Goal: Navigation & Orientation: Find specific page/section

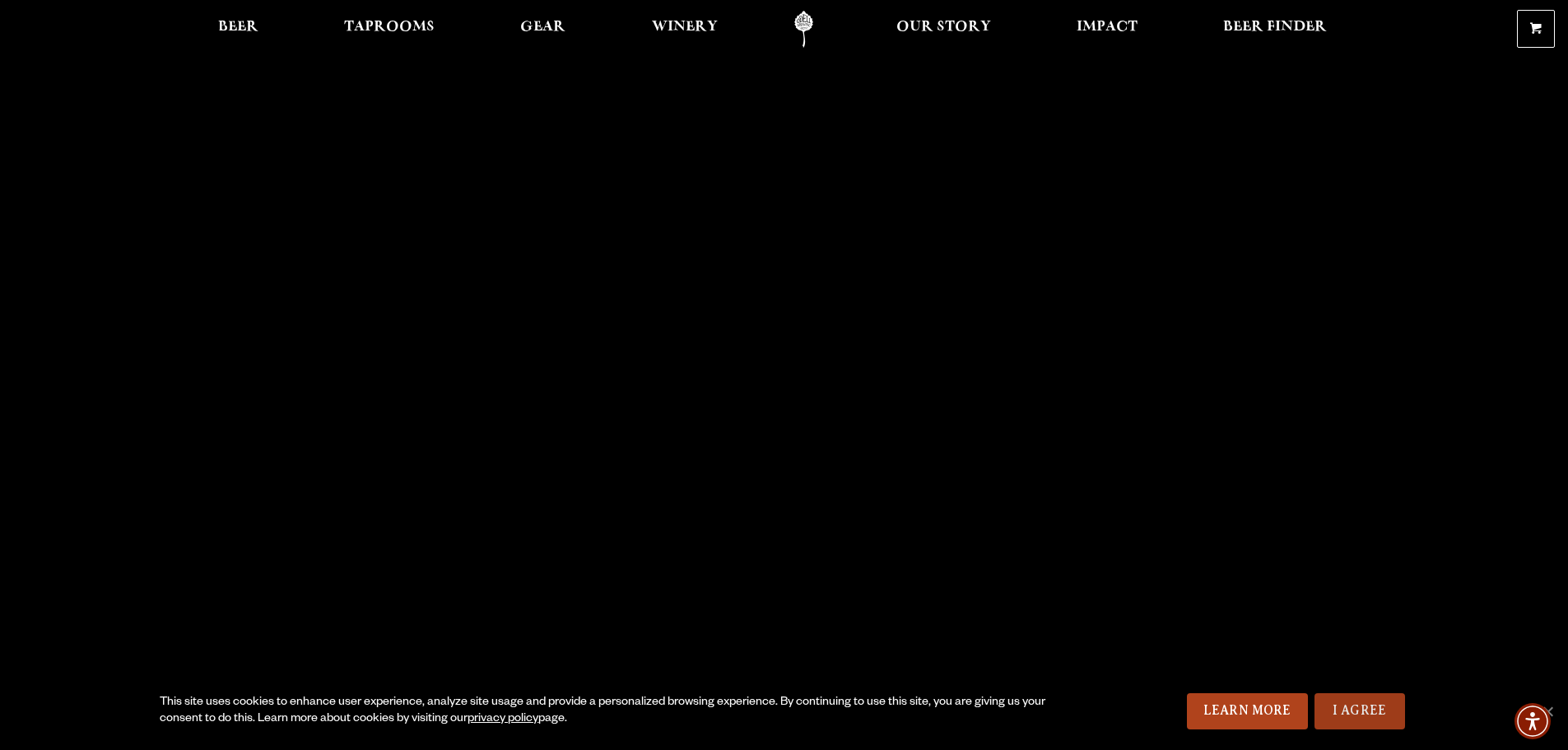
click at [1341, 714] on link "I Agree" at bounding box center [1360, 712] width 90 height 37
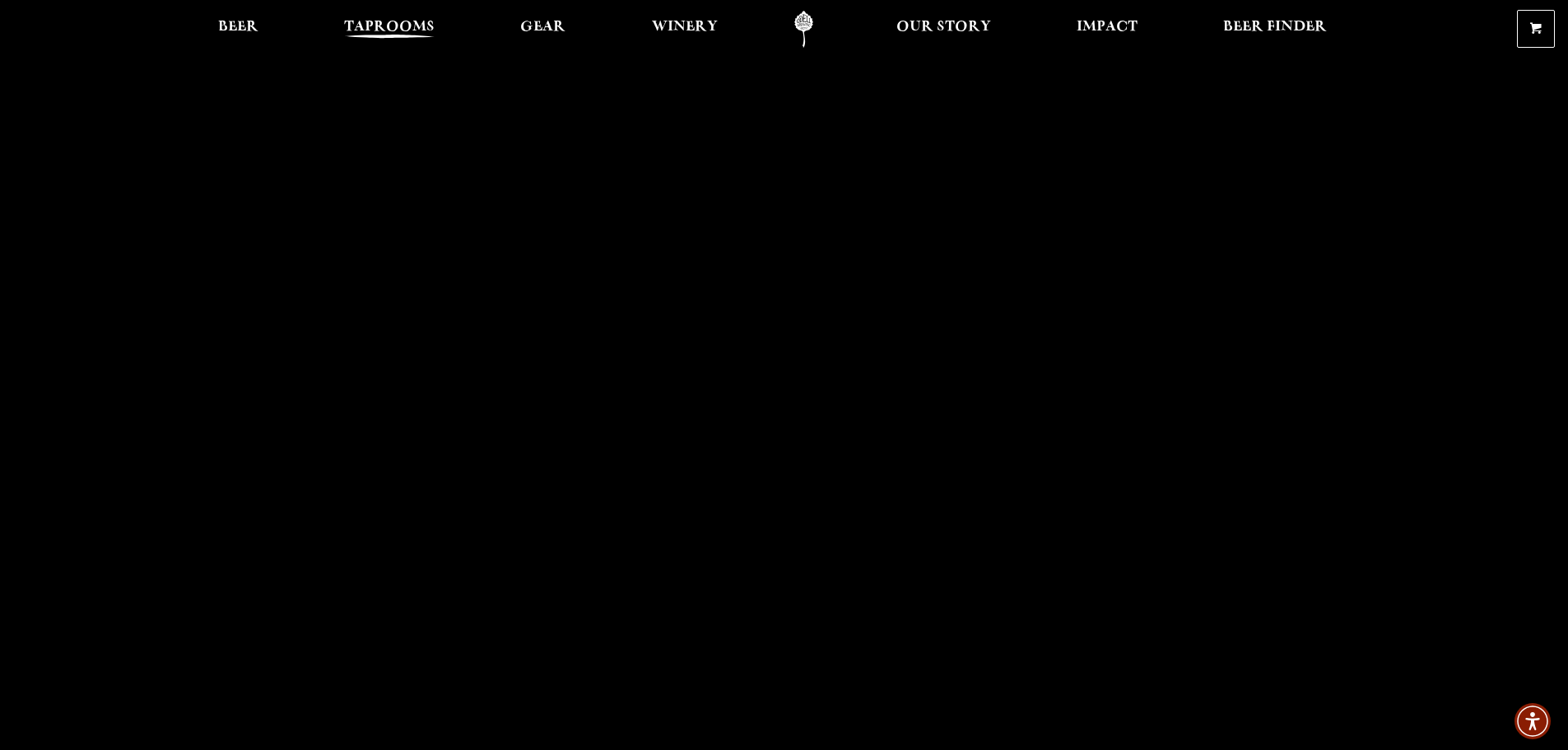
click at [390, 27] on span "Taprooms" at bounding box center [389, 27] width 90 height 13
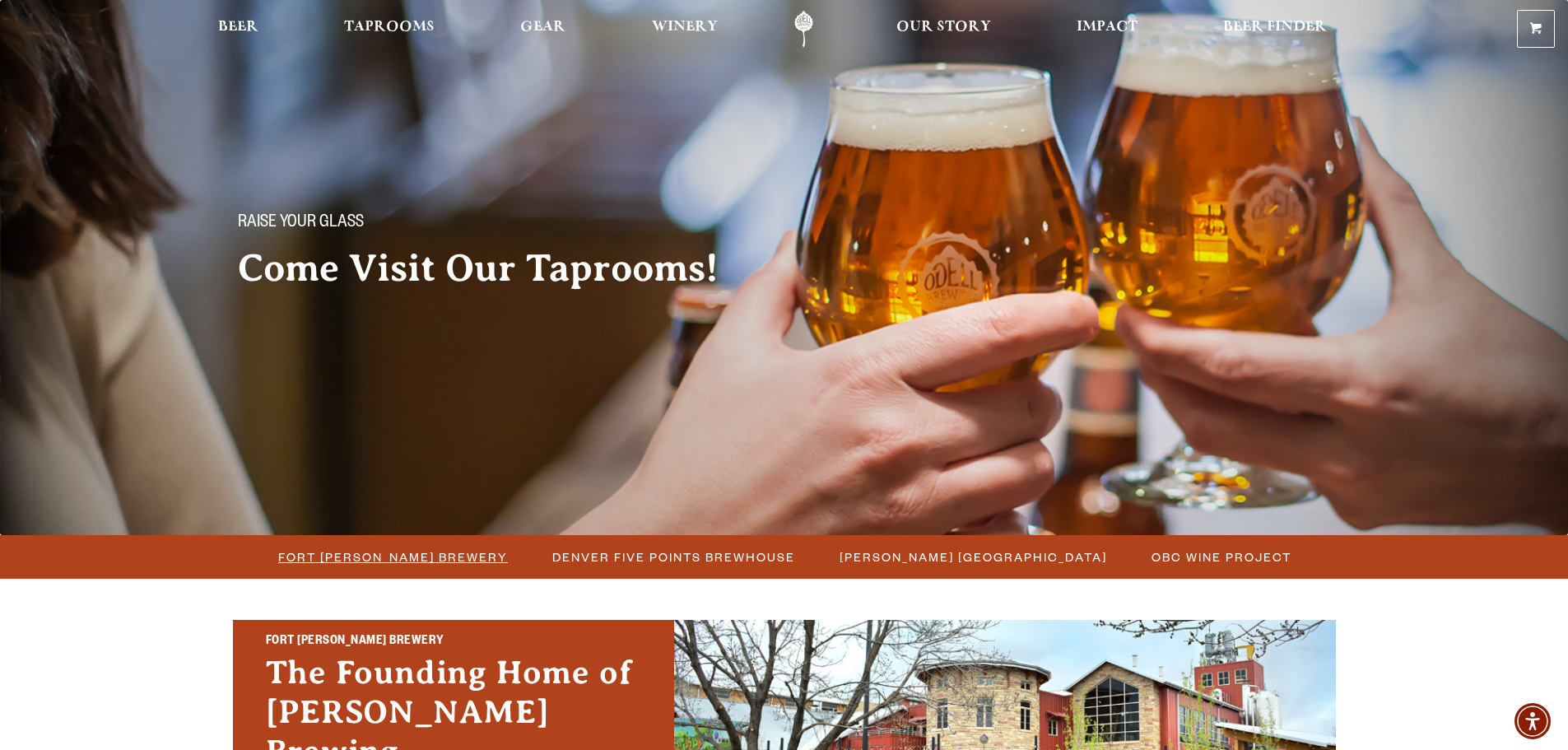
click at [428, 551] on span "Fort [PERSON_NAME] Brewery" at bounding box center [394, 557] width 230 height 24
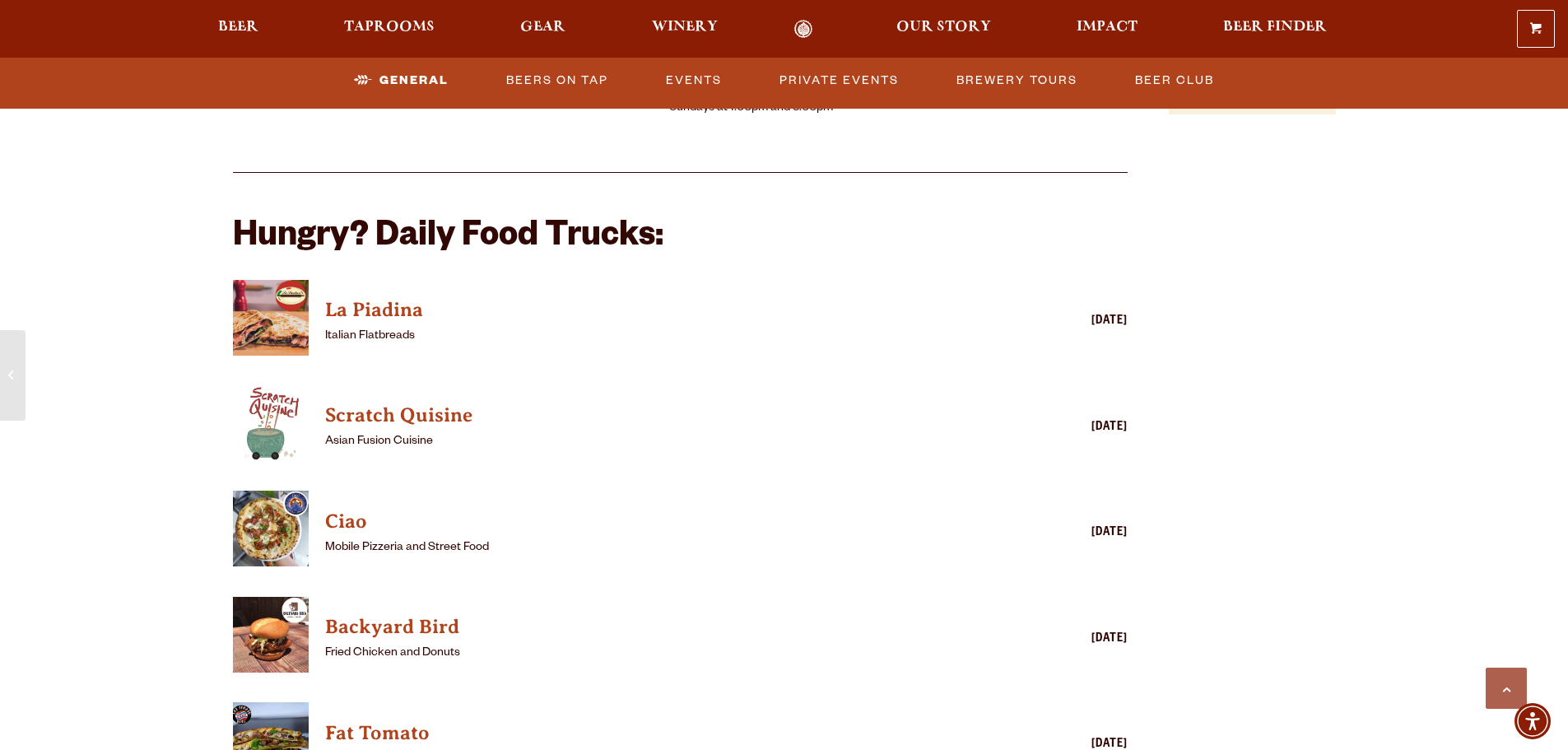
scroll to position [1647, 0]
